Goal: Task Accomplishment & Management: Use online tool/utility

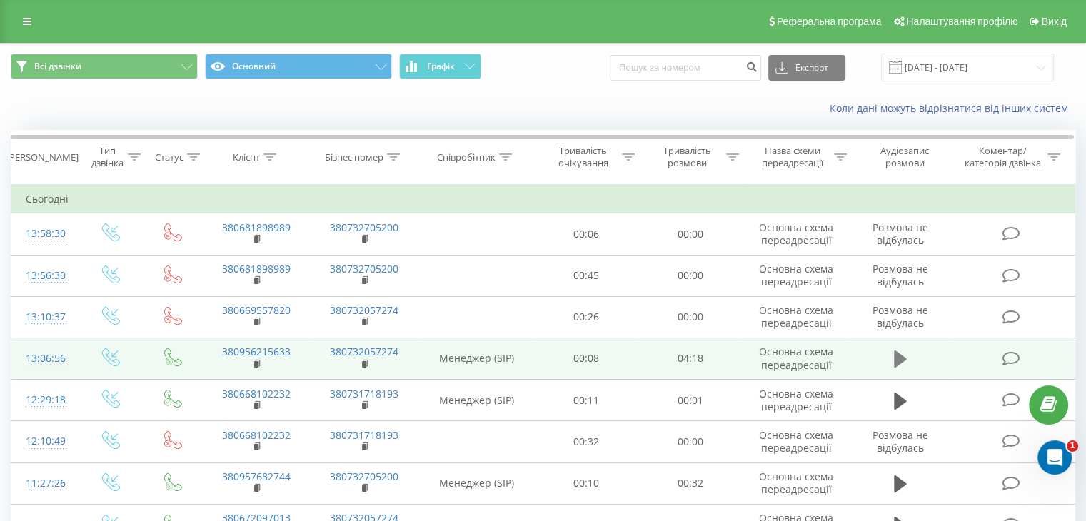
click at [898, 361] on icon at bounding box center [900, 358] width 13 height 17
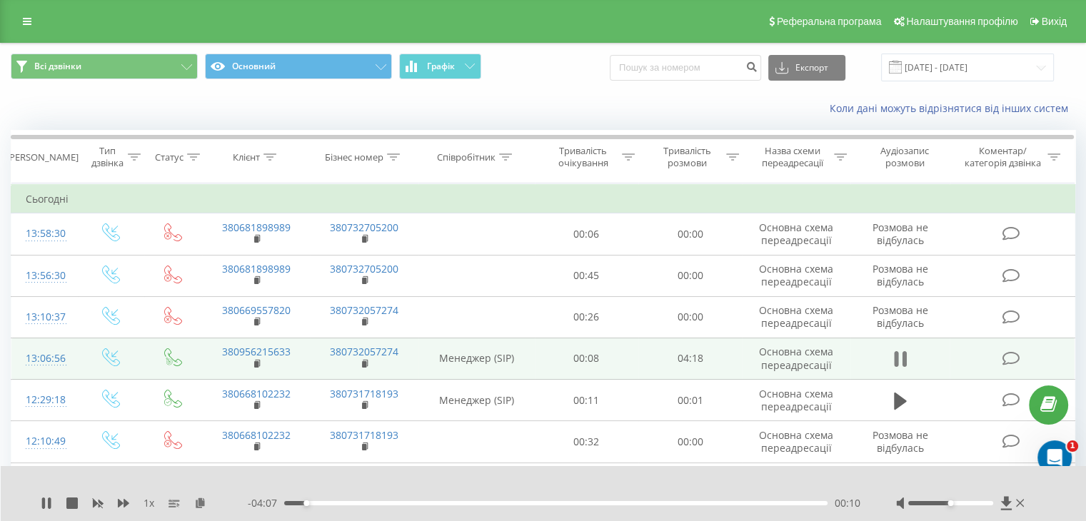
click at [902, 357] on icon at bounding box center [900, 359] width 13 height 20
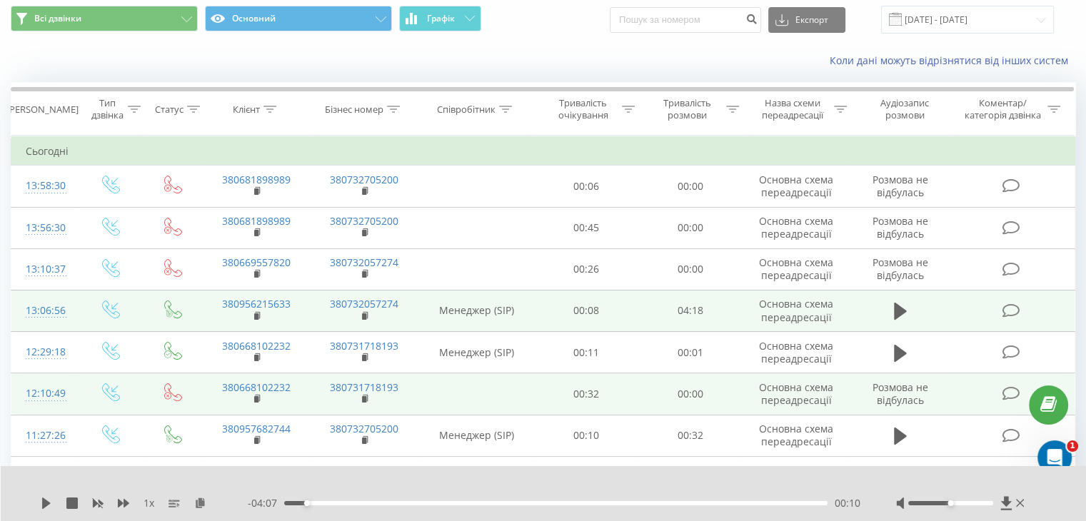
scroll to position [71, 0]
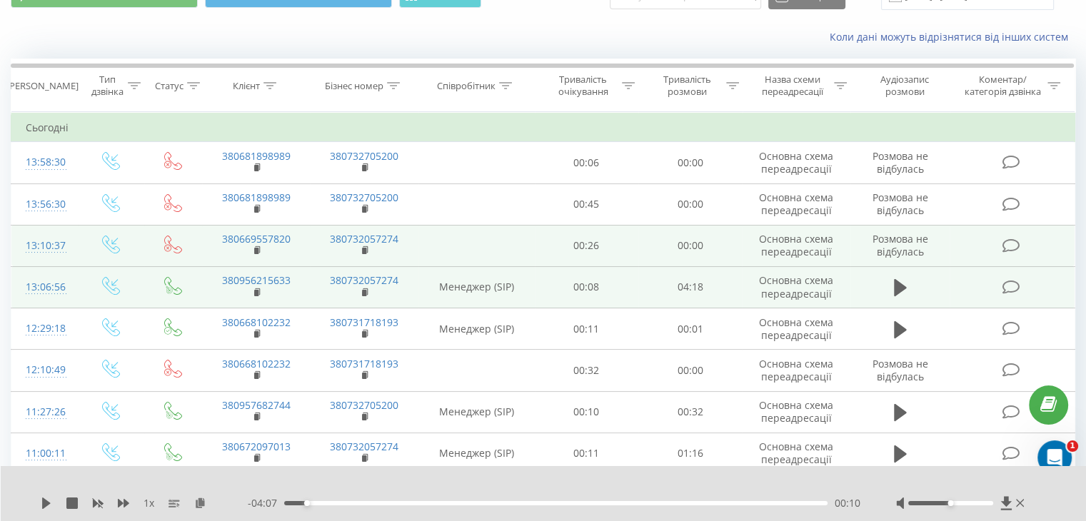
drag, startPoint x: 257, startPoint y: 249, endPoint x: 265, endPoint y: 252, distance: 8.4
click at [257, 249] on rect at bounding box center [256, 251] width 4 height 6
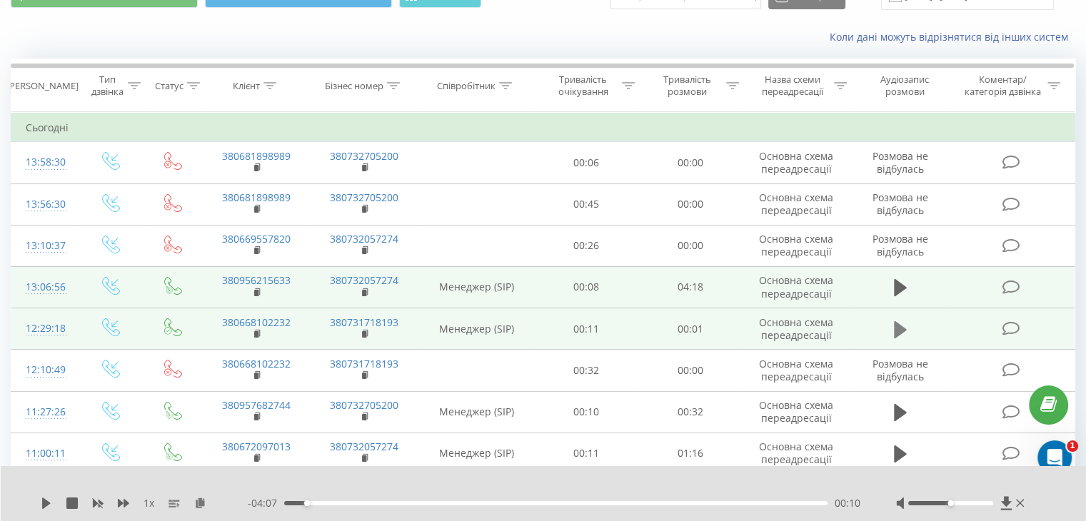
click at [897, 330] on icon at bounding box center [900, 328] width 13 height 17
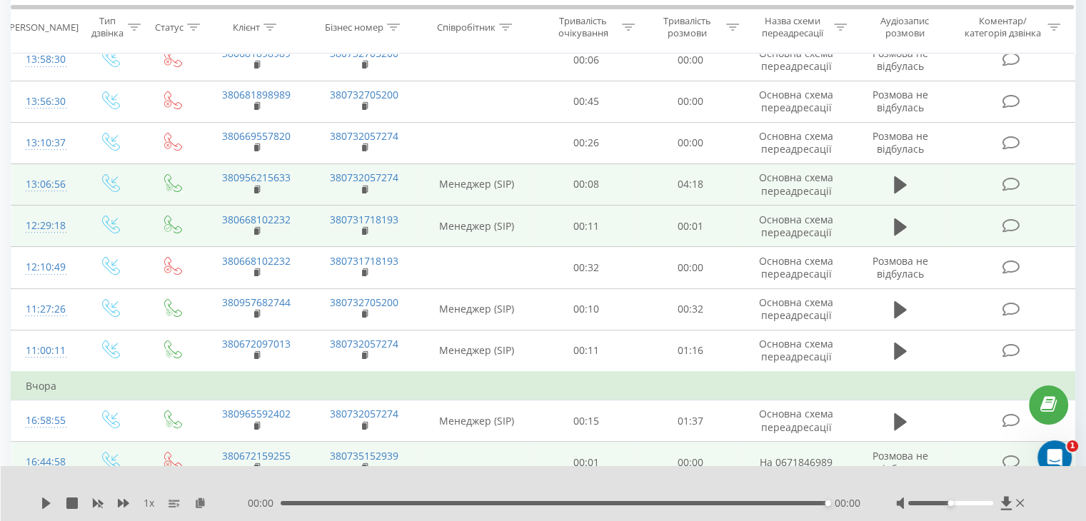
scroll to position [286, 0]
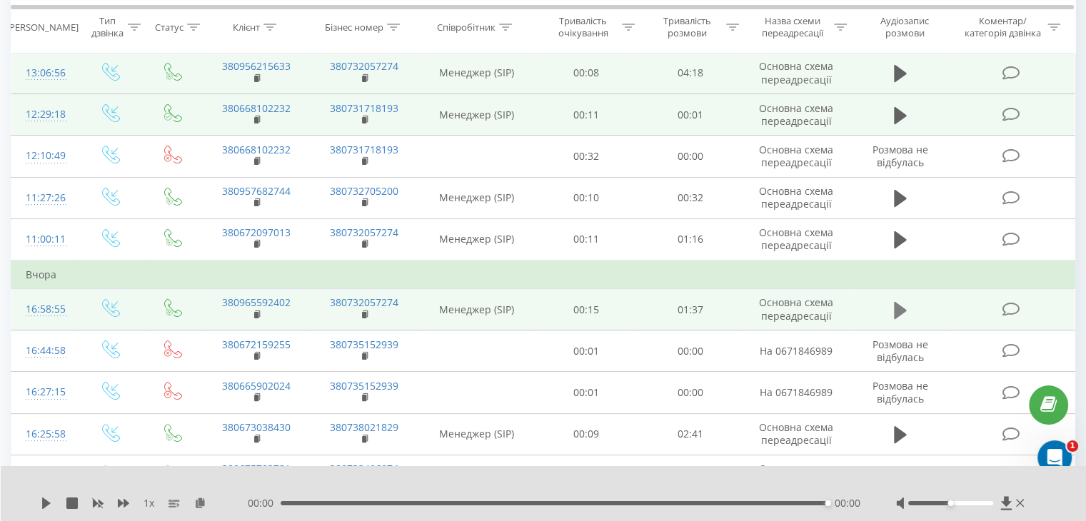
click at [898, 310] on icon at bounding box center [900, 309] width 13 height 17
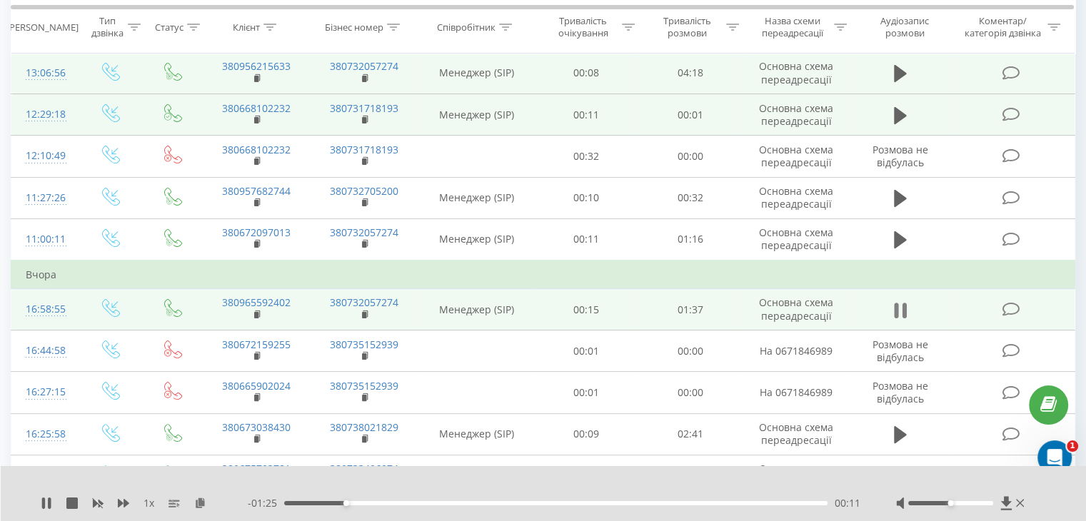
click at [905, 310] on icon at bounding box center [904, 311] width 4 height 16
click at [256, 315] on rect at bounding box center [256, 315] width 4 height 6
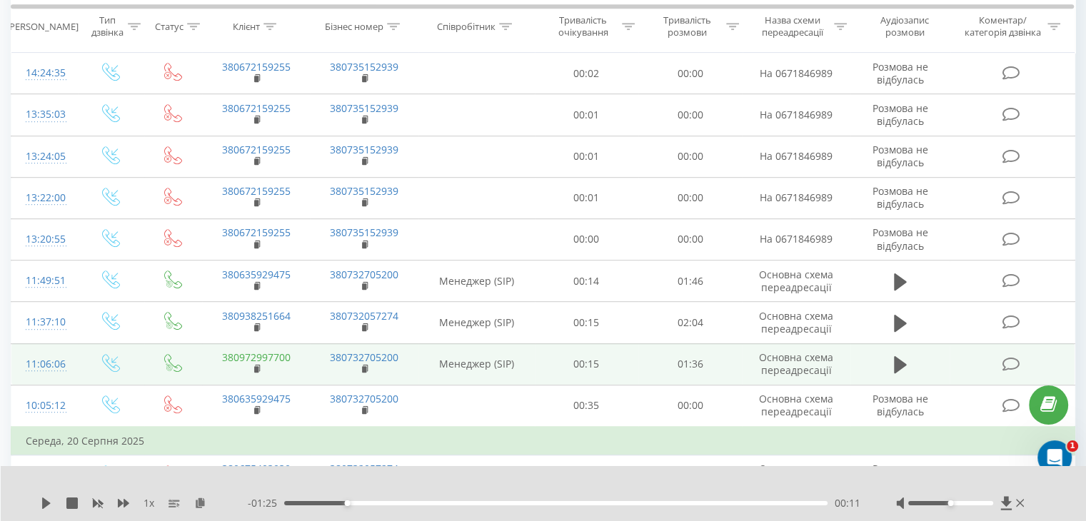
scroll to position [785, 0]
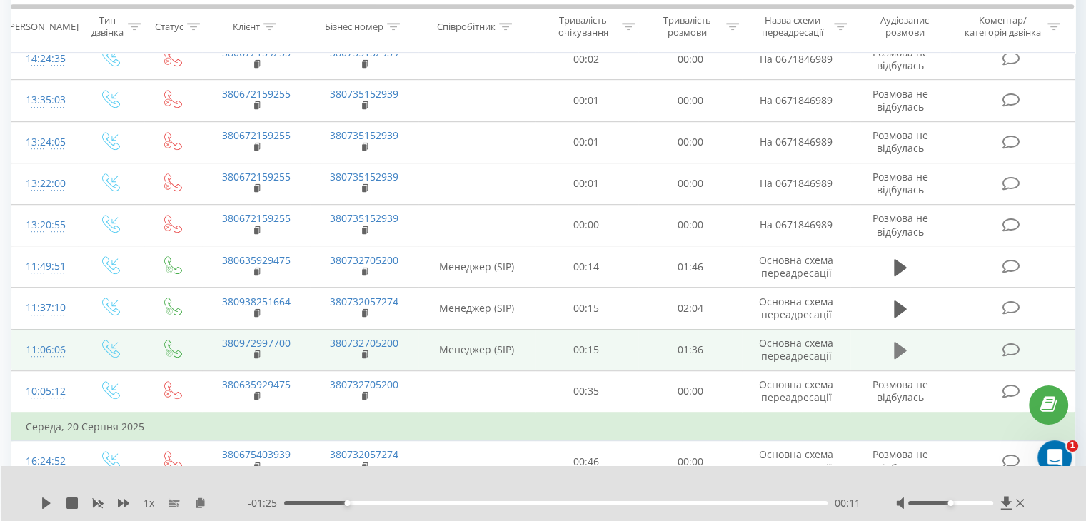
click at [904, 347] on icon at bounding box center [900, 350] width 13 height 17
click at [899, 348] on icon at bounding box center [900, 350] width 13 height 20
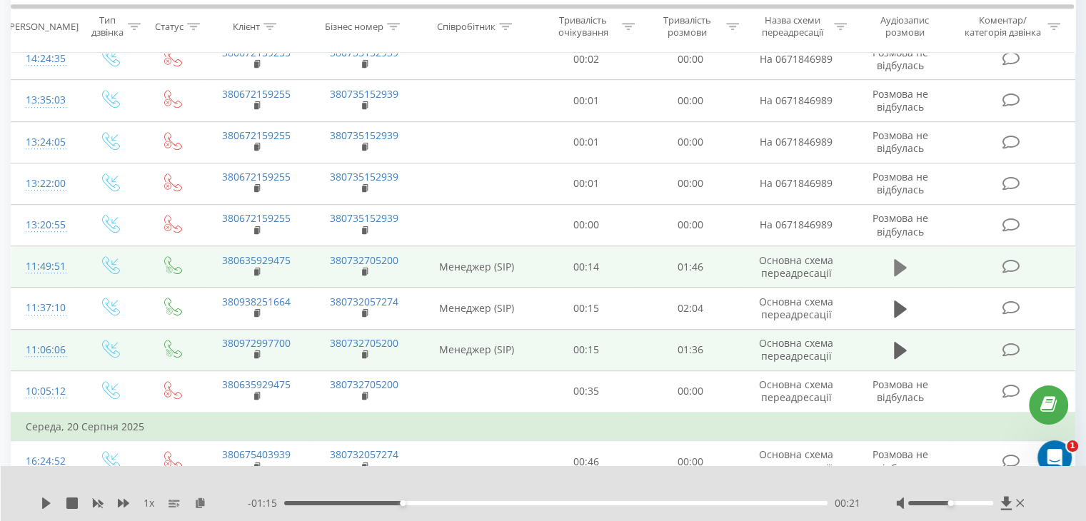
click at [894, 266] on icon at bounding box center [900, 266] width 13 height 17
click at [257, 271] on rect at bounding box center [256, 272] width 4 height 6
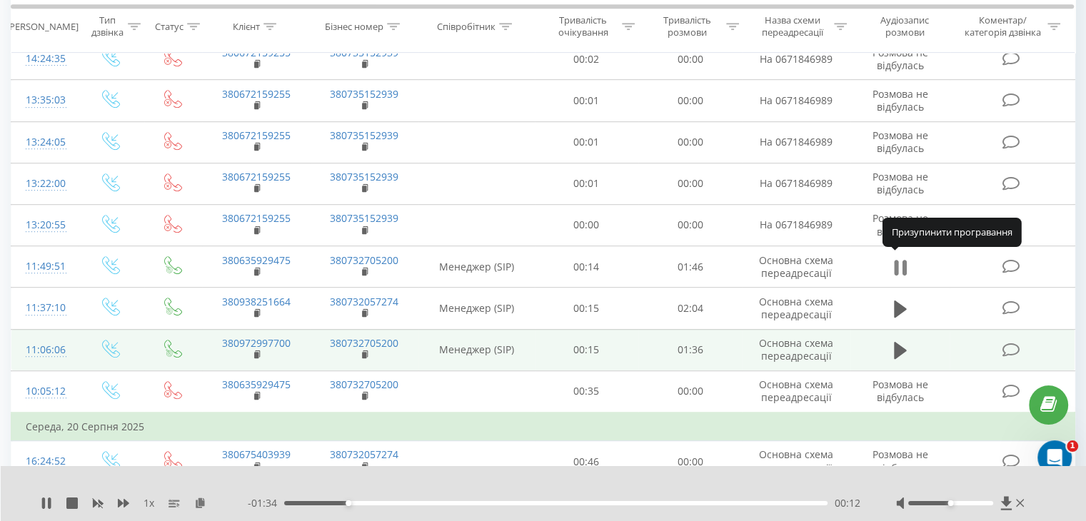
click at [901, 262] on icon at bounding box center [900, 268] width 13 height 20
click at [901, 268] on icon at bounding box center [900, 268] width 13 height 20
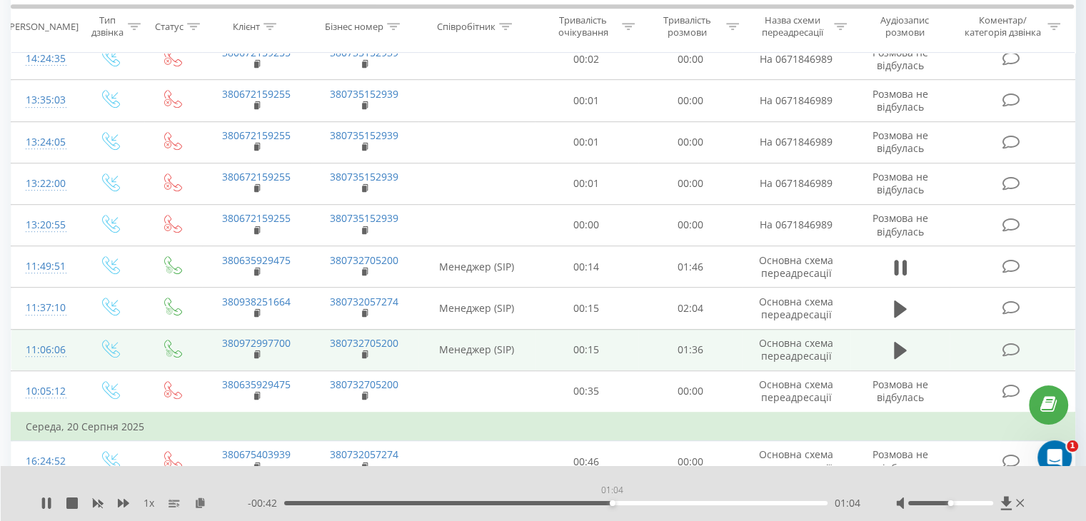
click at [612, 505] on div "01:04" at bounding box center [555, 503] width 543 height 4
click at [665, 505] on div "- 01:46 00:00 00:00" at bounding box center [554, 503] width 612 height 14
click at [667, 503] on div "00:00" at bounding box center [555, 503] width 543 height 4
click at [743, 501] on div "01:17" at bounding box center [555, 503] width 543 height 4
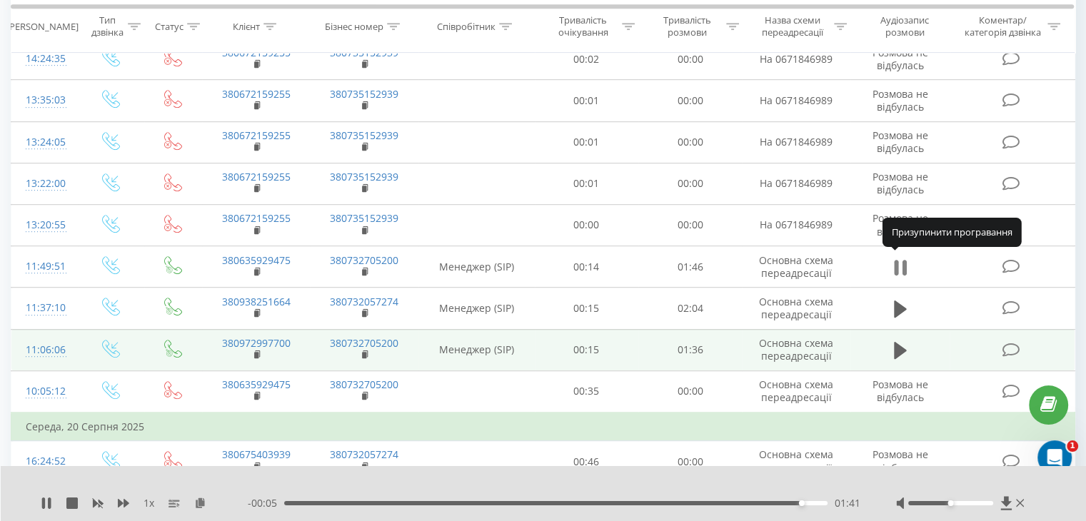
click at [901, 263] on icon at bounding box center [900, 268] width 13 height 20
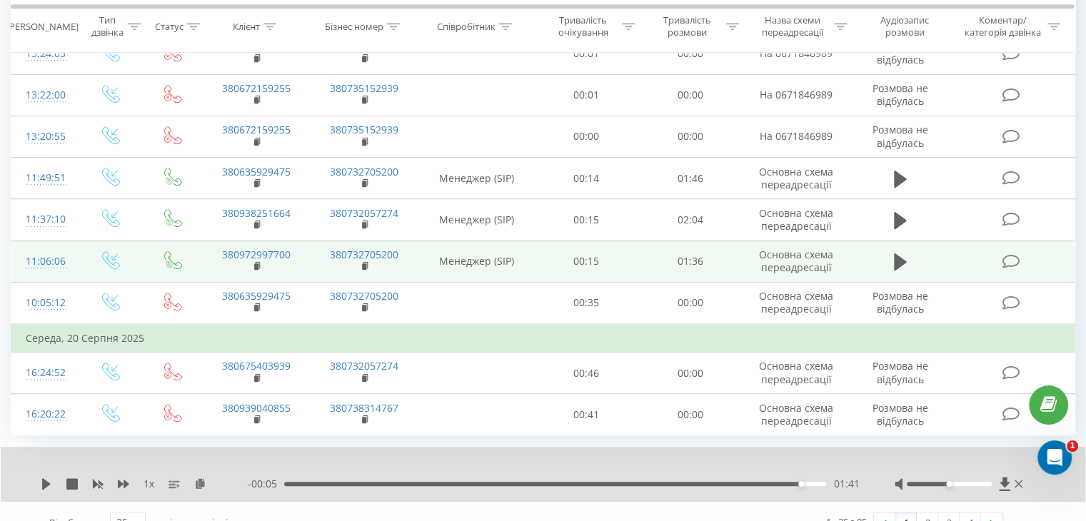
scroll to position [892, 0]
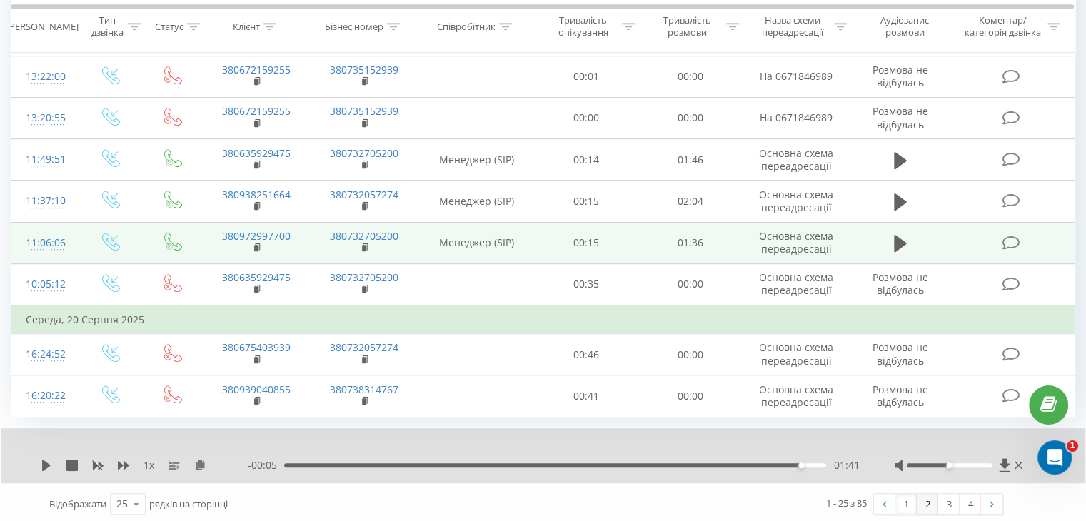
click at [931, 494] on link "2" at bounding box center [927, 504] width 21 height 20
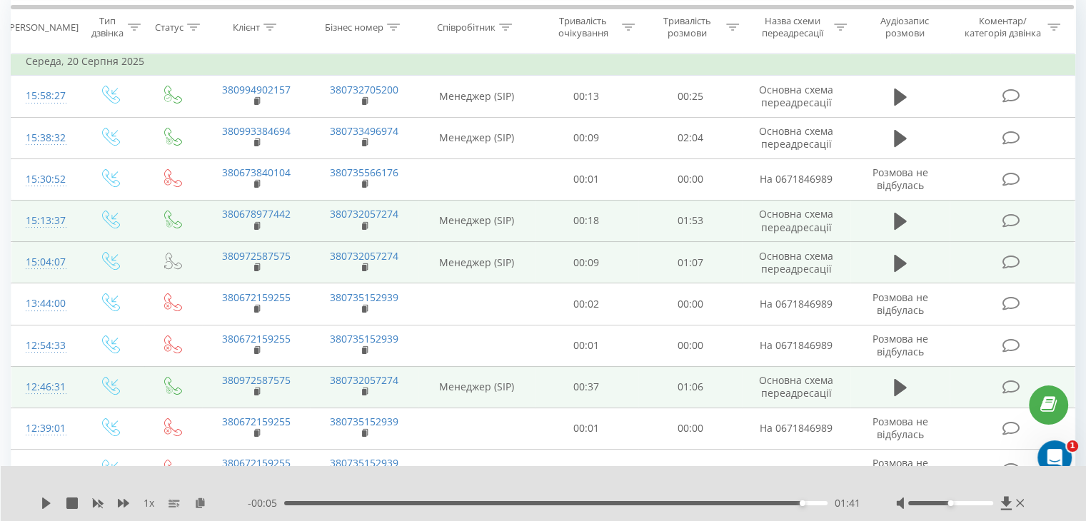
scroll to position [94, 0]
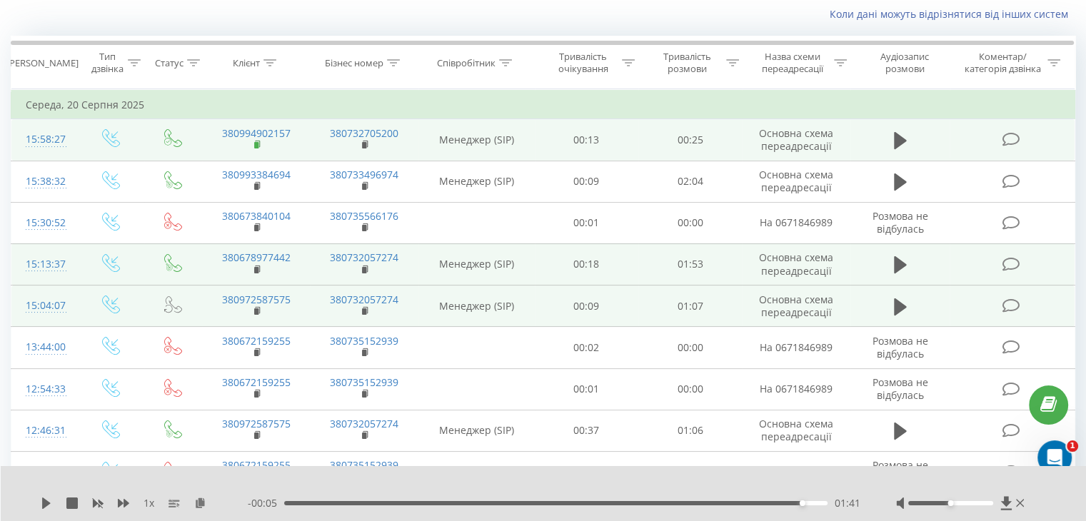
click at [254, 142] on rect at bounding box center [256, 145] width 4 height 6
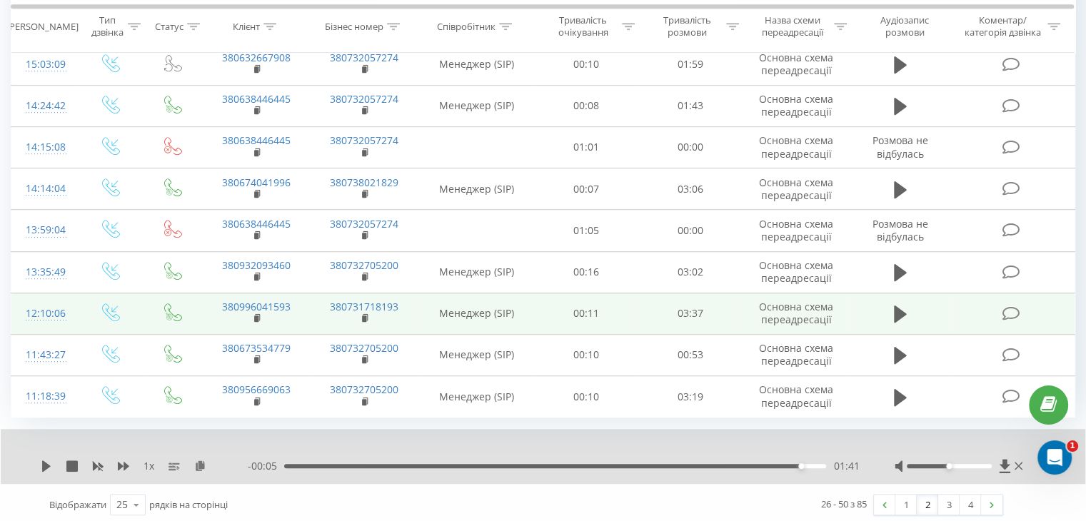
scroll to position [864, 0]
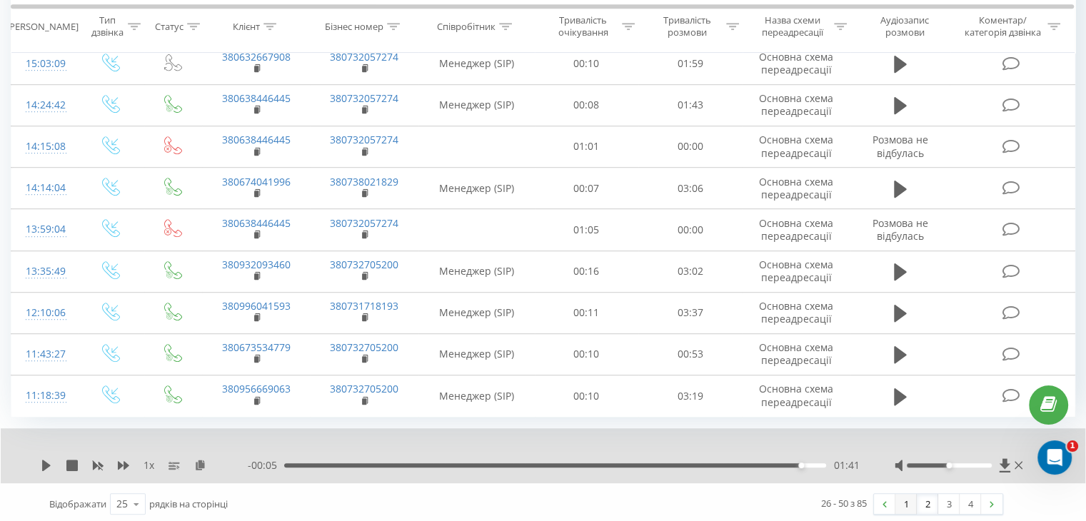
click at [913, 500] on link "1" at bounding box center [905, 504] width 21 height 20
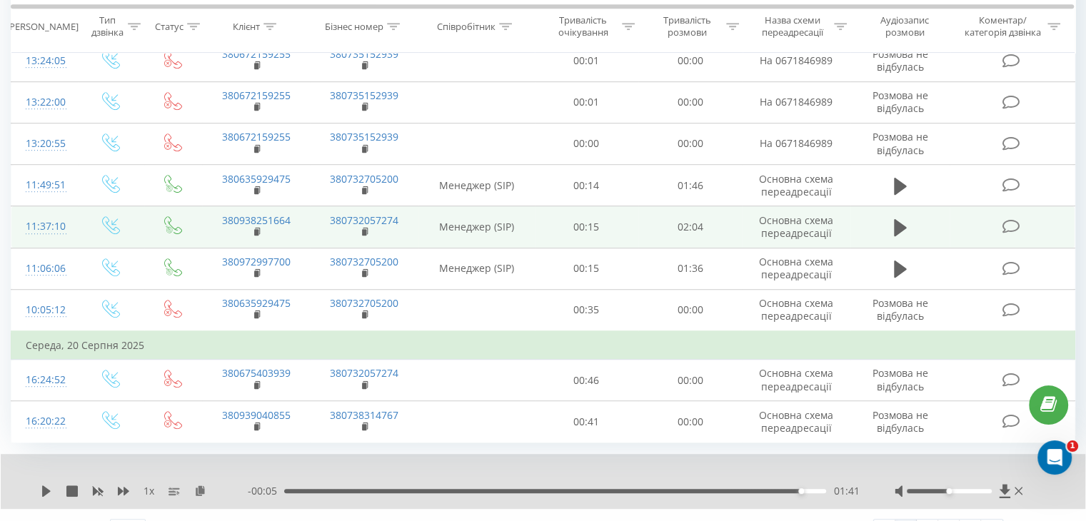
scroll to position [892, 0]
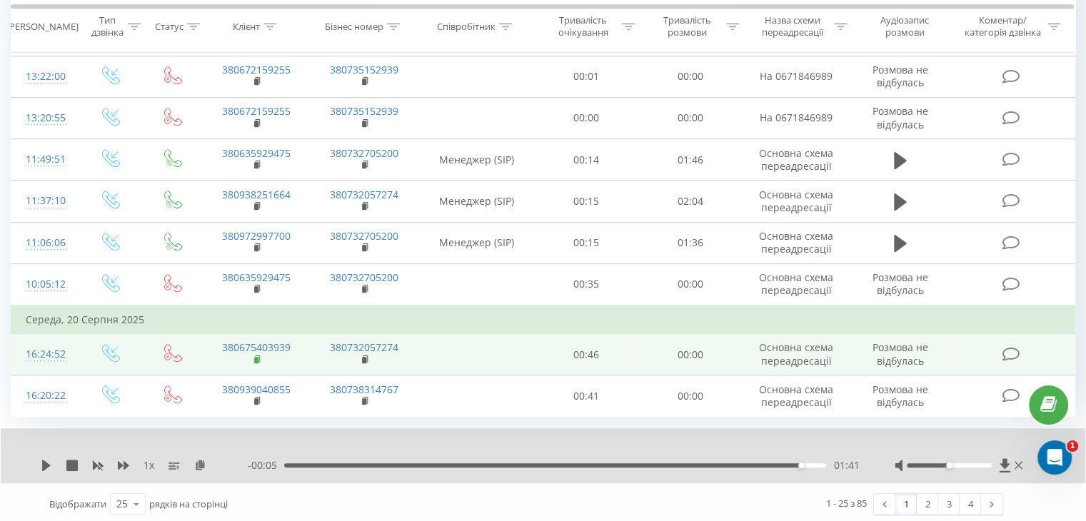
click at [256, 358] on rect at bounding box center [256, 360] width 4 height 6
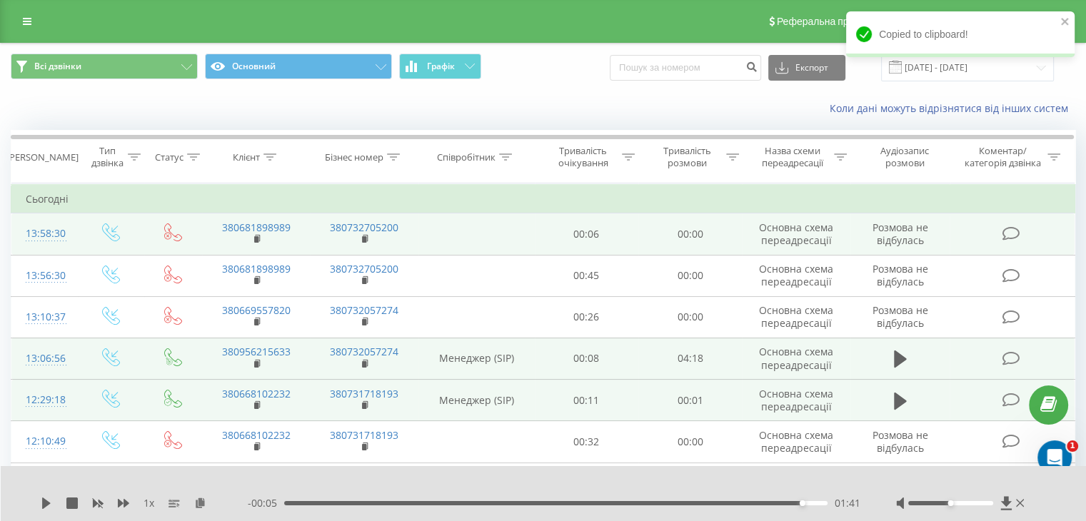
scroll to position [0, 0]
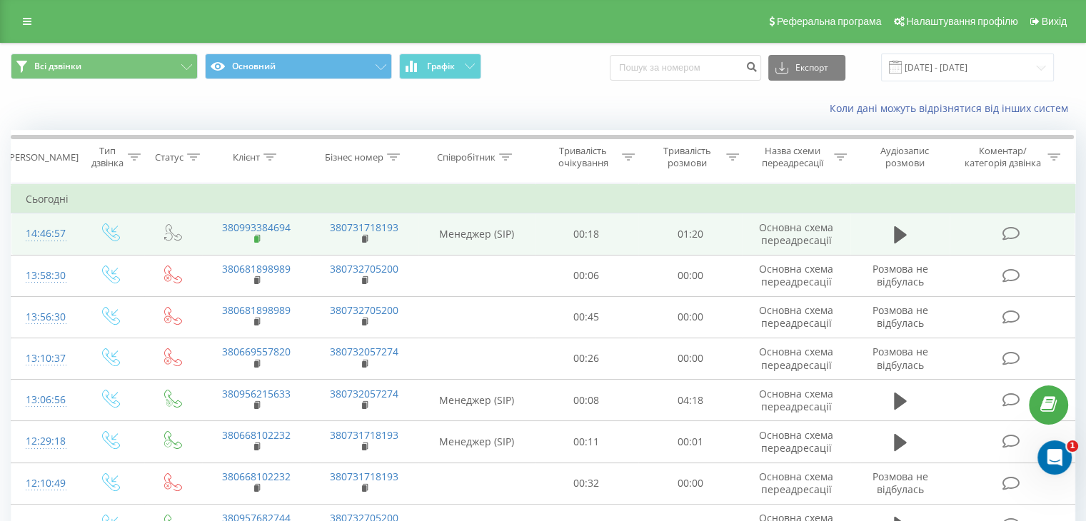
click at [256, 239] on rect at bounding box center [256, 239] width 4 height 6
